Goal: Communication & Community: Ask a question

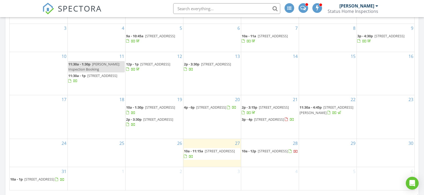
scroll to position [347, 0]
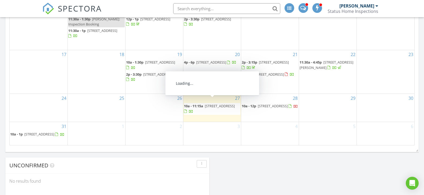
click at [263, 106] on span "[STREET_ADDRESS]" at bounding box center [273, 105] width 30 height 5
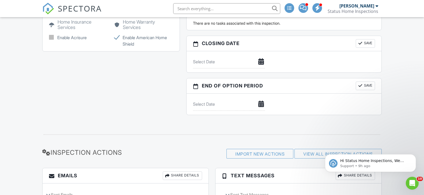
scroll to position [481, 0]
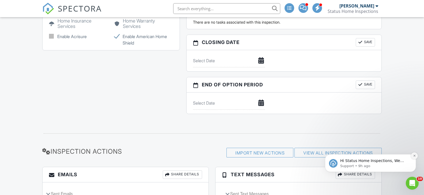
click at [414, 157] on icon "Dismiss notification" at bounding box center [415, 156] width 2 height 2
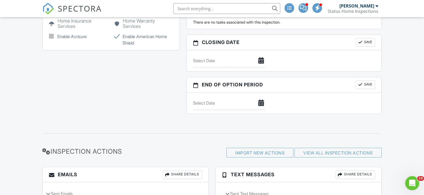
click at [412, 181] on icon "Open Intercom Messenger" at bounding box center [412, 182] width 4 height 4
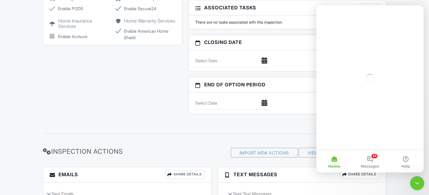
scroll to position [0, 0]
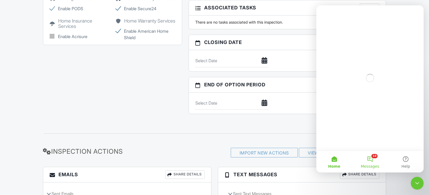
click at [371, 157] on button "10 Messages" at bounding box center [370, 161] width 36 height 21
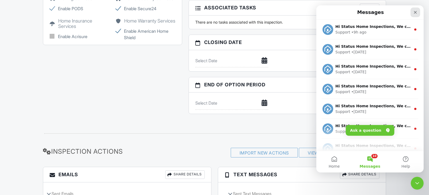
click at [414, 13] on icon "Close" at bounding box center [415, 12] width 4 height 4
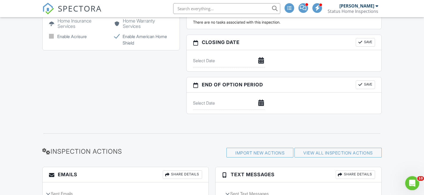
click html
click at [412, 184] on icon "Open Intercom Messenger" at bounding box center [412, 182] width 9 height 9
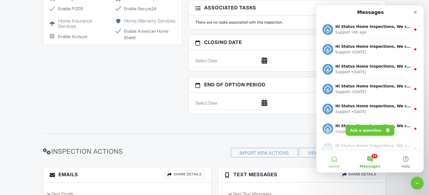
click at [335, 163] on button "Home" at bounding box center [334, 161] width 36 height 21
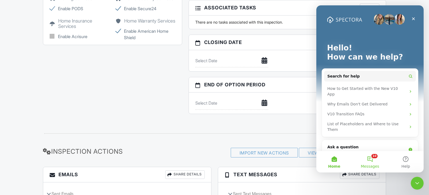
click at [367, 163] on button "10 Messages" at bounding box center [370, 161] width 36 height 21
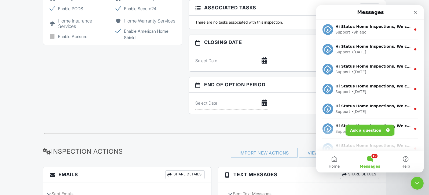
click at [362, 133] on button "Ask a question" at bounding box center [369, 130] width 49 height 11
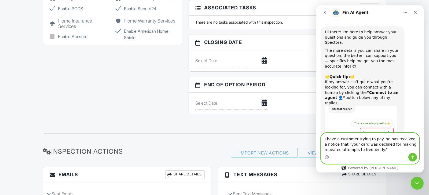
click at [389, 150] on textarea "I have a customer trying to pay. he has received a notice that "your card was d…" at bounding box center [370, 143] width 98 height 20
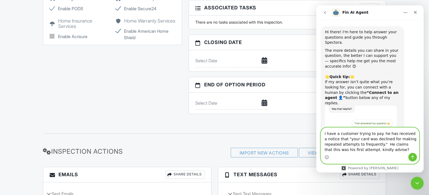
drag, startPoint x: 392, startPoint y: 150, endPoint x: 325, endPoint y: 133, distance: 68.8
click at [325, 133] on textarea "I have a customer trying to pay. he has received a notice that "your card was d…" at bounding box center [370, 140] width 98 height 25
type textarea "I have a customer trying to pay. he has received a notice that "your card was d…"
click at [412, 155] on icon "Send a message…" at bounding box center [412, 157] width 4 height 4
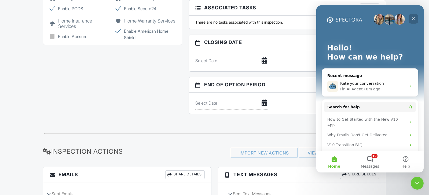
click at [416, 19] on div "Close" at bounding box center [413, 19] width 10 height 10
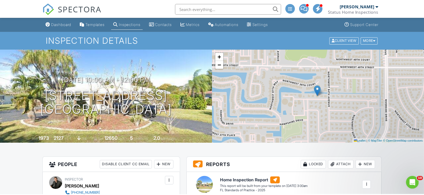
scroll to position [481, 0]
